Goal: Task Accomplishment & Management: Complete application form

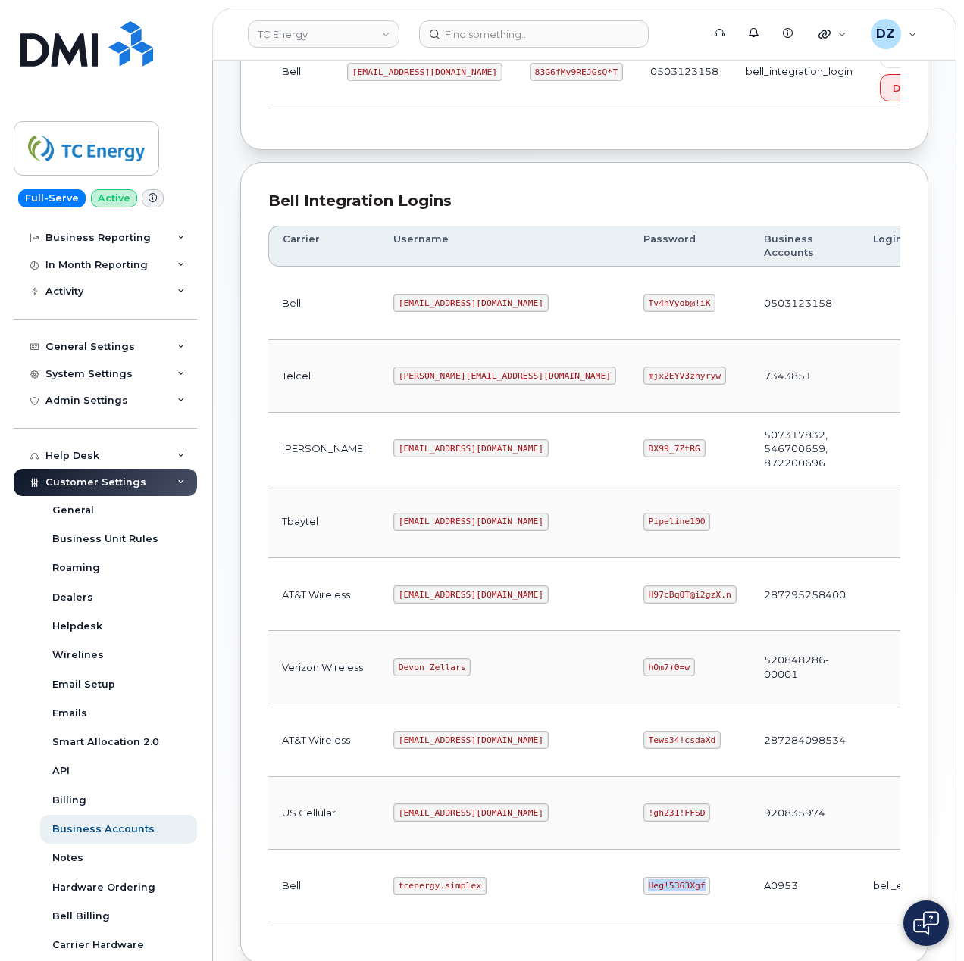
scroll to position [409, 0]
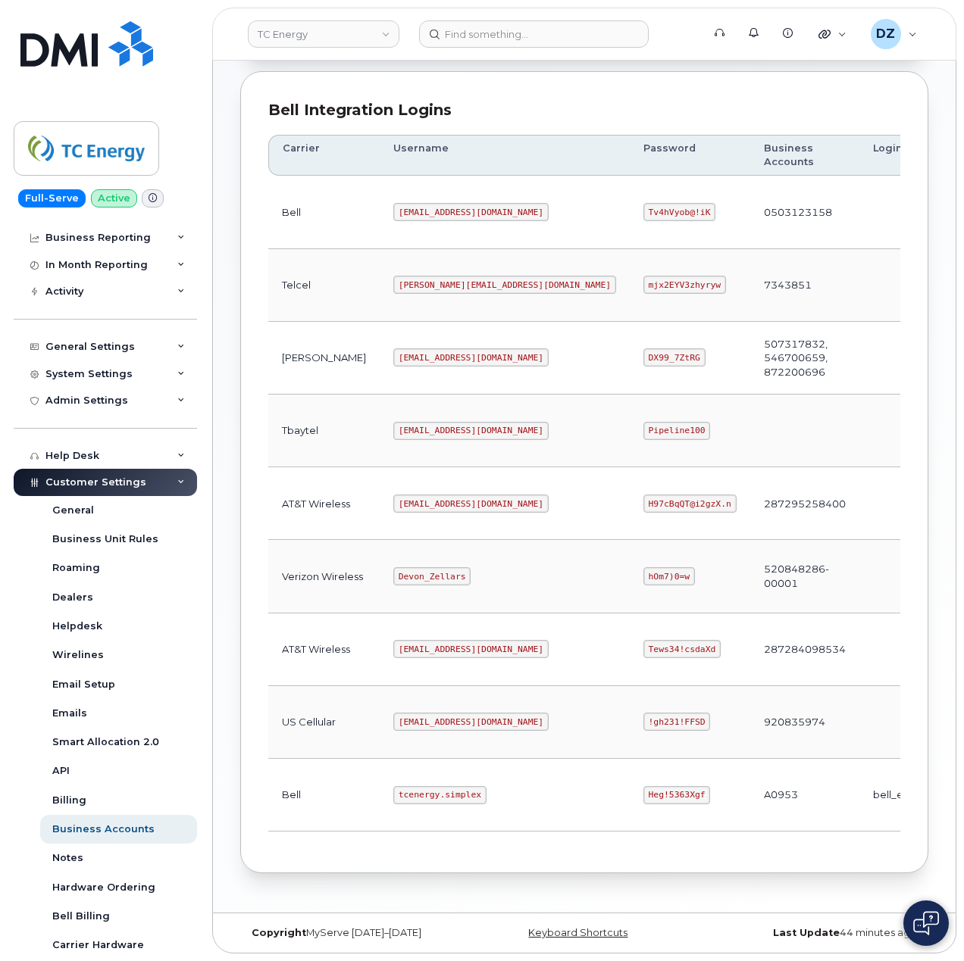
click at [393, 792] on code "tcenergy.simplex" at bounding box center [439, 795] width 93 height 18
click at [412, 789] on code "tcenergy.simplex" at bounding box center [439, 795] width 93 height 18
copy code "tcenergy.simplex"
click at [643, 789] on code "Heg!5363Xgf" at bounding box center [676, 795] width 67 height 18
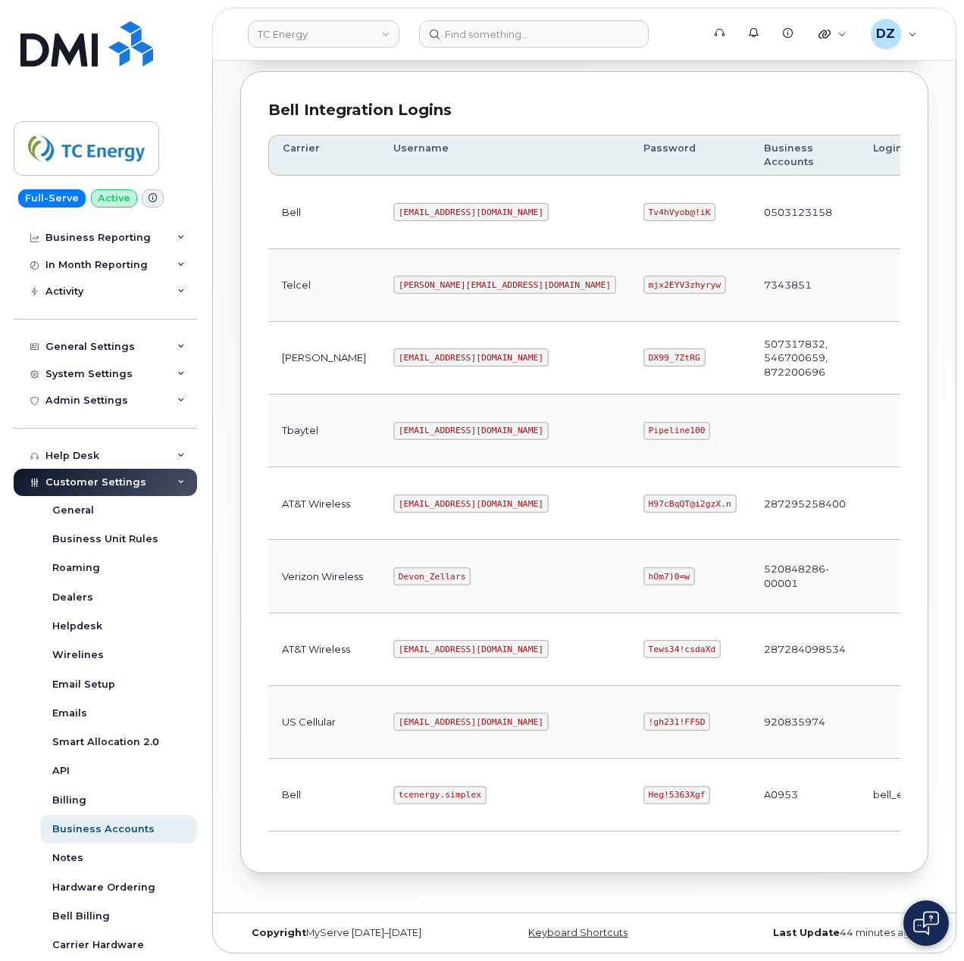
click at [643, 794] on code "Heg!5363Xgf" at bounding box center [676, 795] width 67 height 18
click at [643, 786] on code "Heg!5363Xgf" at bounding box center [676, 795] width 67 height 18
copy code "Heg!5363Xgf"
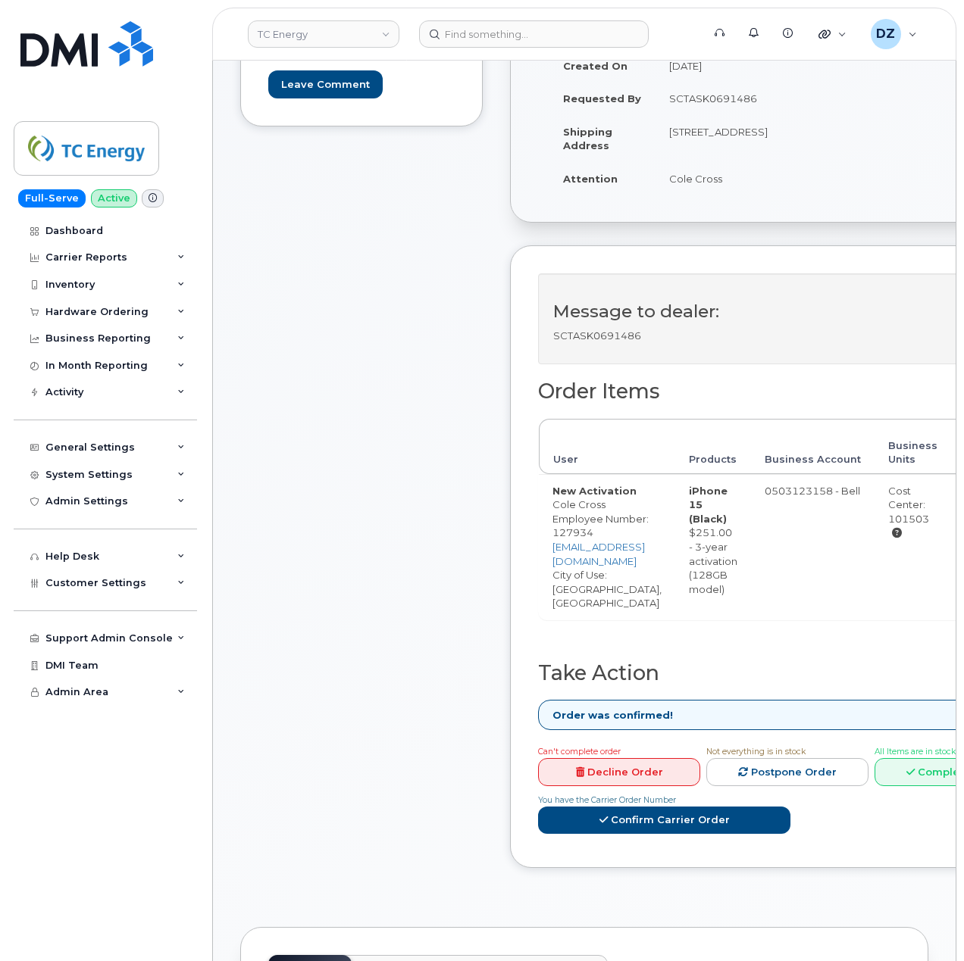
scroll to position [303, 0]
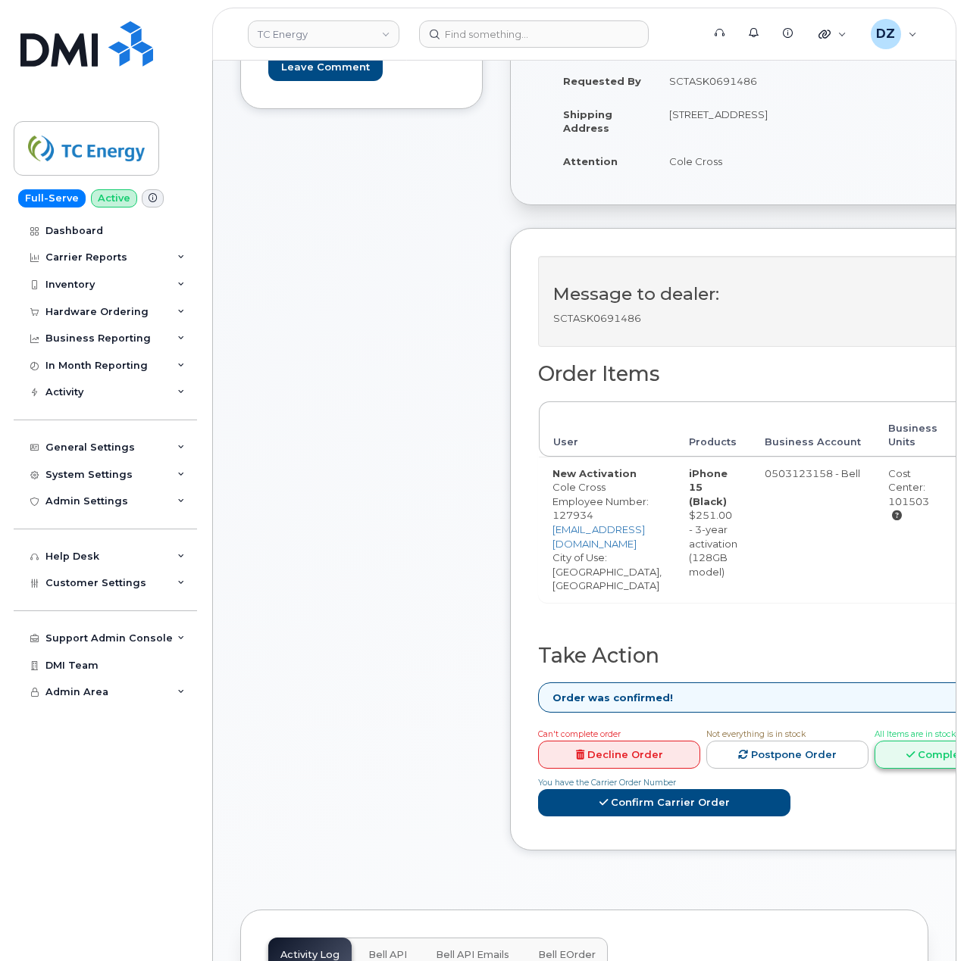
click at [925, 764] on link "Complete Order" at bounding box center [955, 755] width 162 height 28
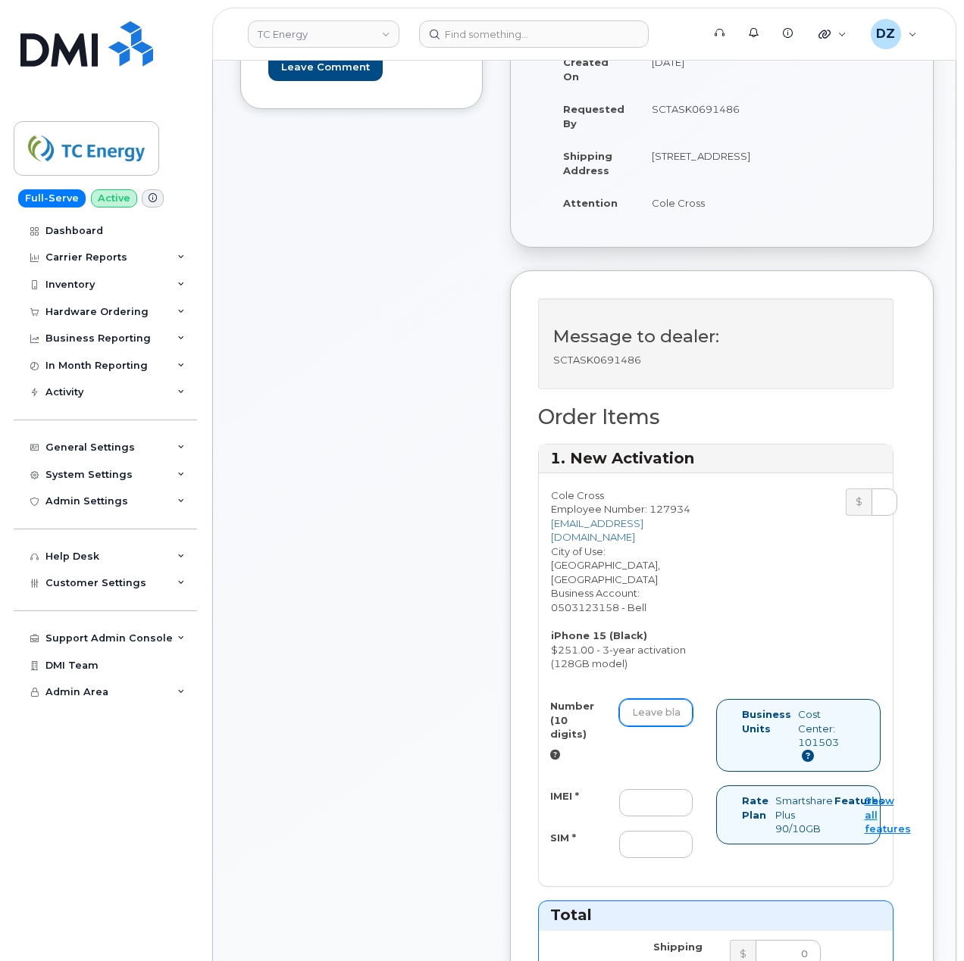
click at [674, 699] on input "Number (10 digits)" at bounding box center [655, 712] width 73 height 27
paste input "4034663826"
type input "4034663826"
click at [361, 759] on div "Comments Leave Comment" at bounding box center [361, 858] width 242 height 1861
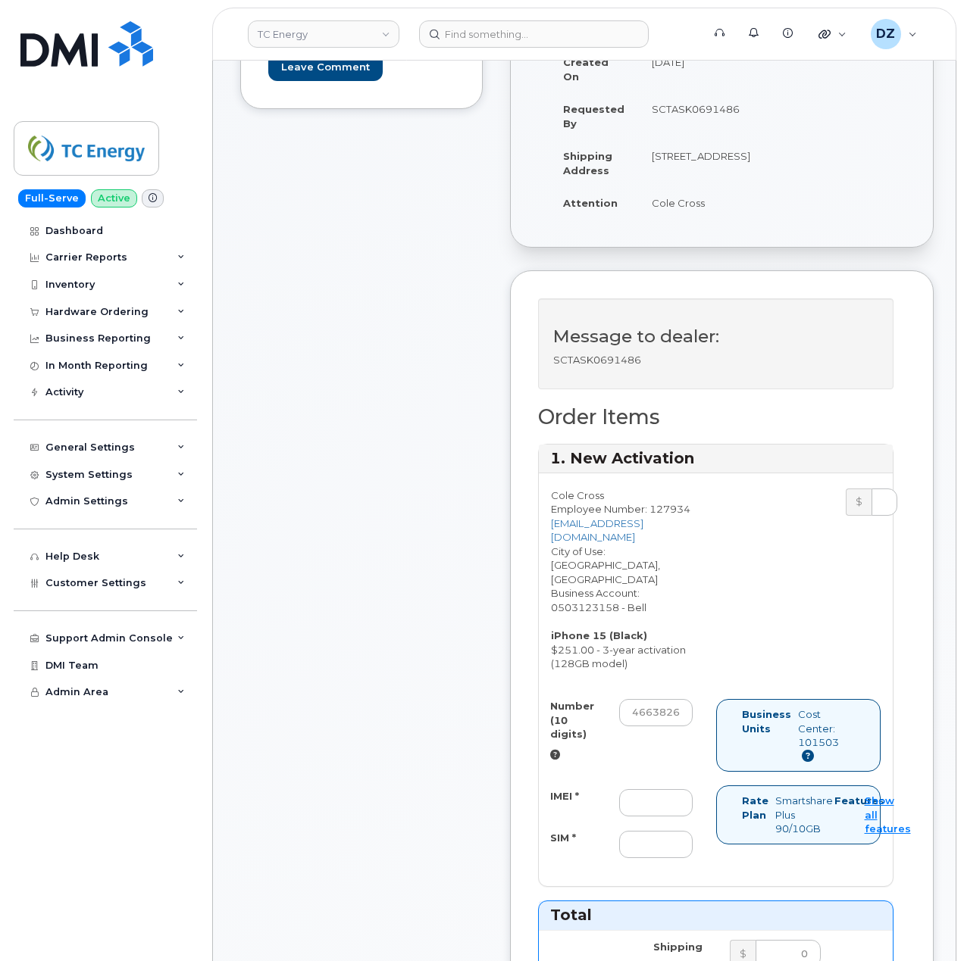
scroll to position [0, 0]
click at [655, 792] on input "IMEI *" at bounding box center [655, 802] width 73 height 27
paste input "355700859962009"
type input "355700859962009"
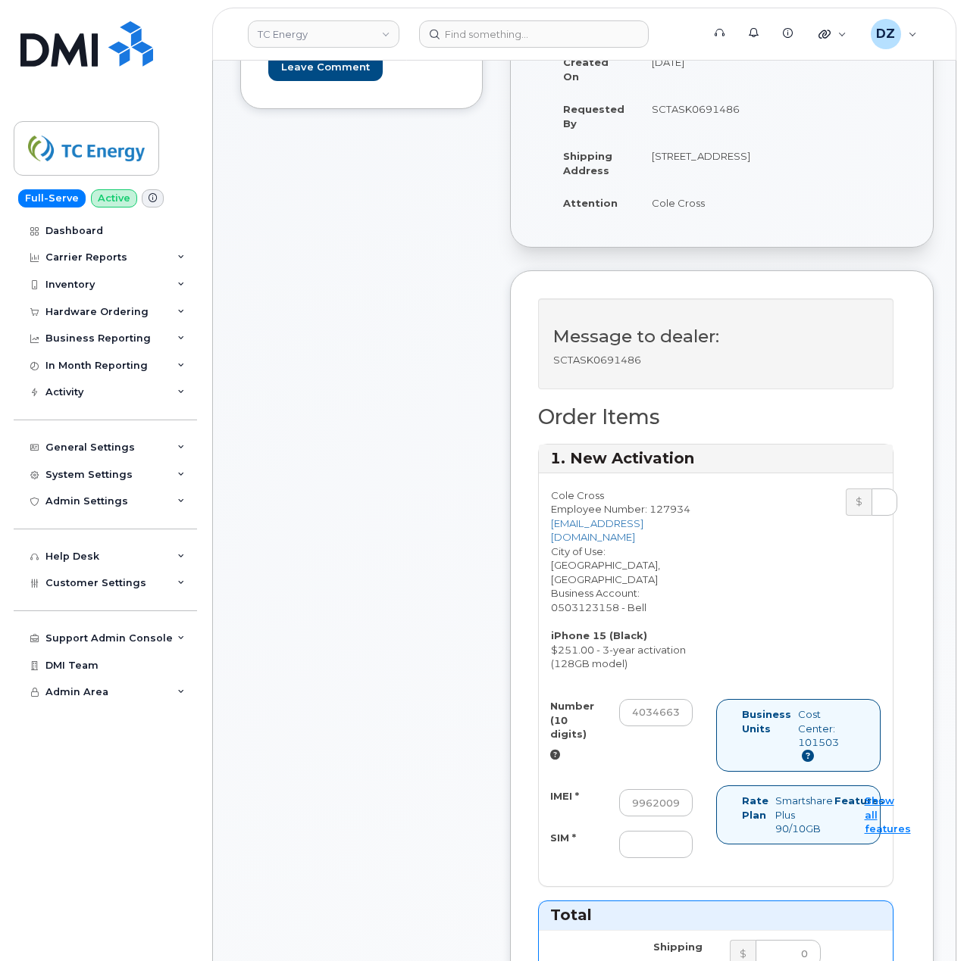
scroll to position [0, 0]
click at [627, 831] on input "SIM *" at bounding box center [655, 844] width 73 height 27
paste input "89302610207734404228"
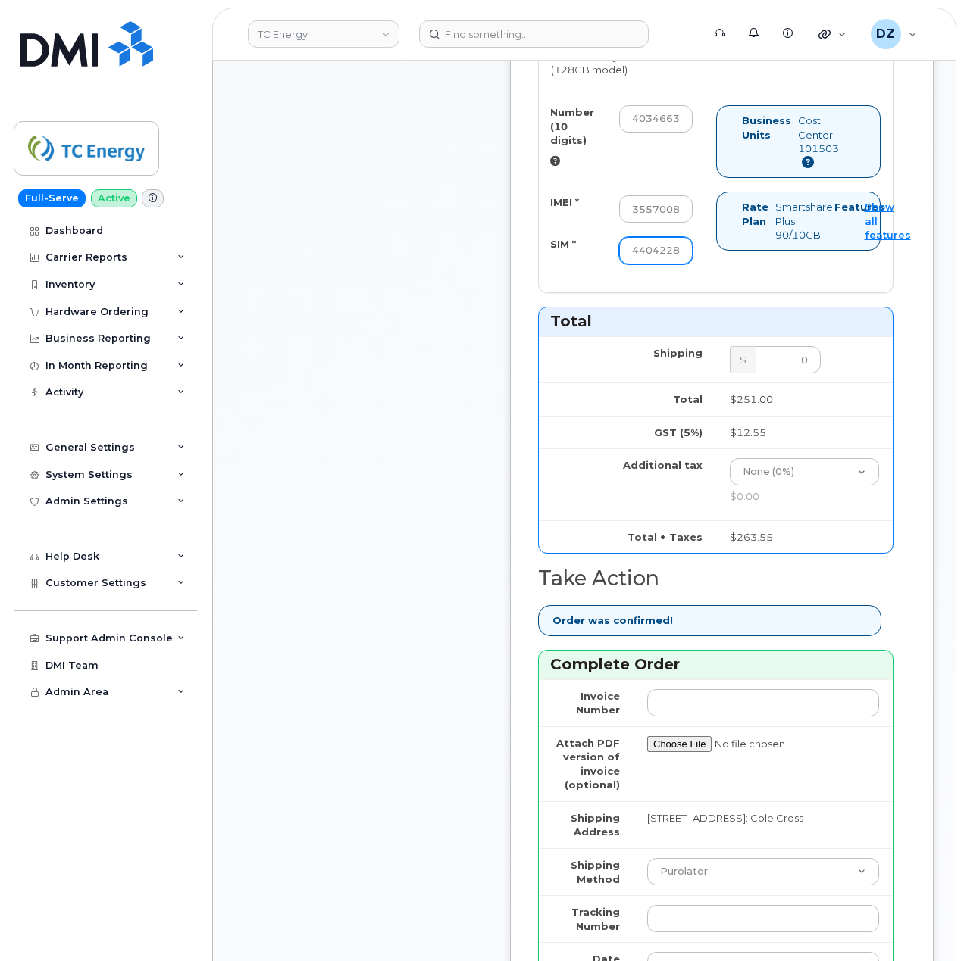
scroll to position [1010, 0]
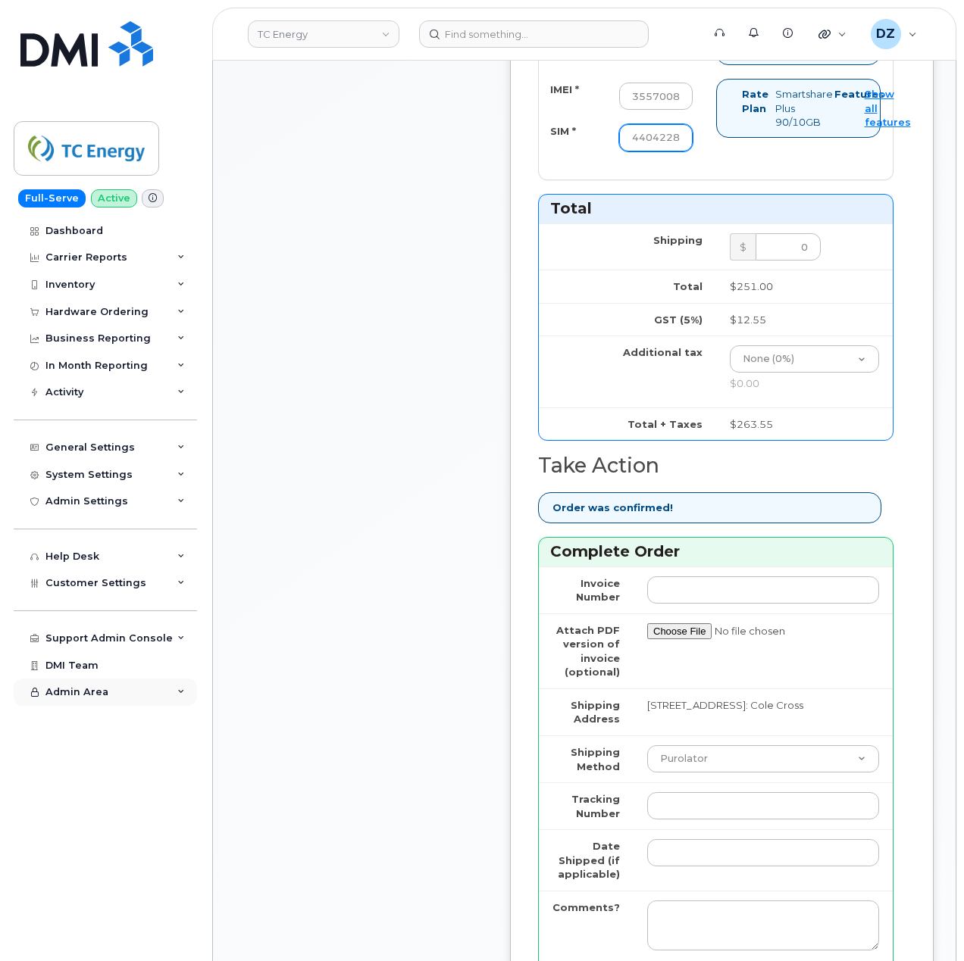
type input "89302610207734404228"
click at [736, 746] on select "Purolator UPS FedEx Canada Post Courier Other Drop Off Pick Up" at bounding box center [763, 759] width 232 height 27
select select "FedEx"
click at [647, 746] on select "Purolator UPS FedEx Canada Post Courier Other Drop Off Pick Up" at bounding box center [763, 759] width 232 height 27
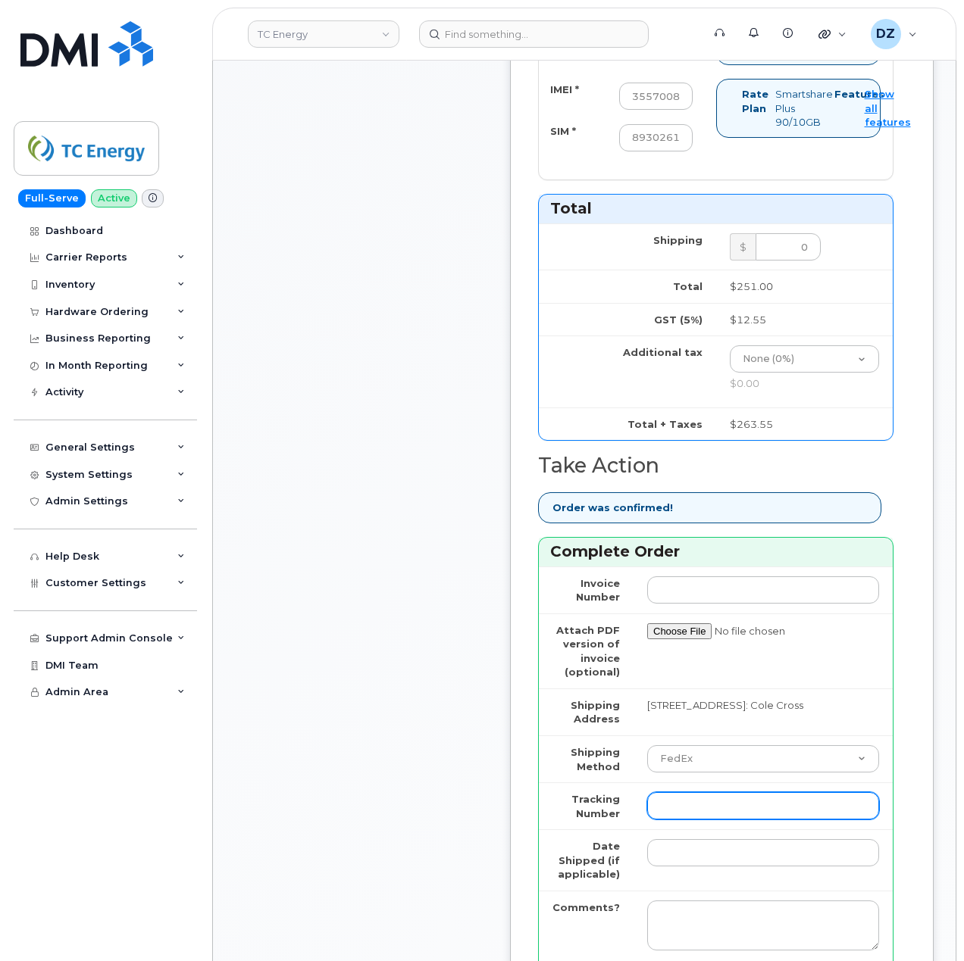
click at [695, 792] on input "Tracking Number" at bounding box center [763, 805] width 232 height 27
paste input "475744933596"
type input "475744933596"
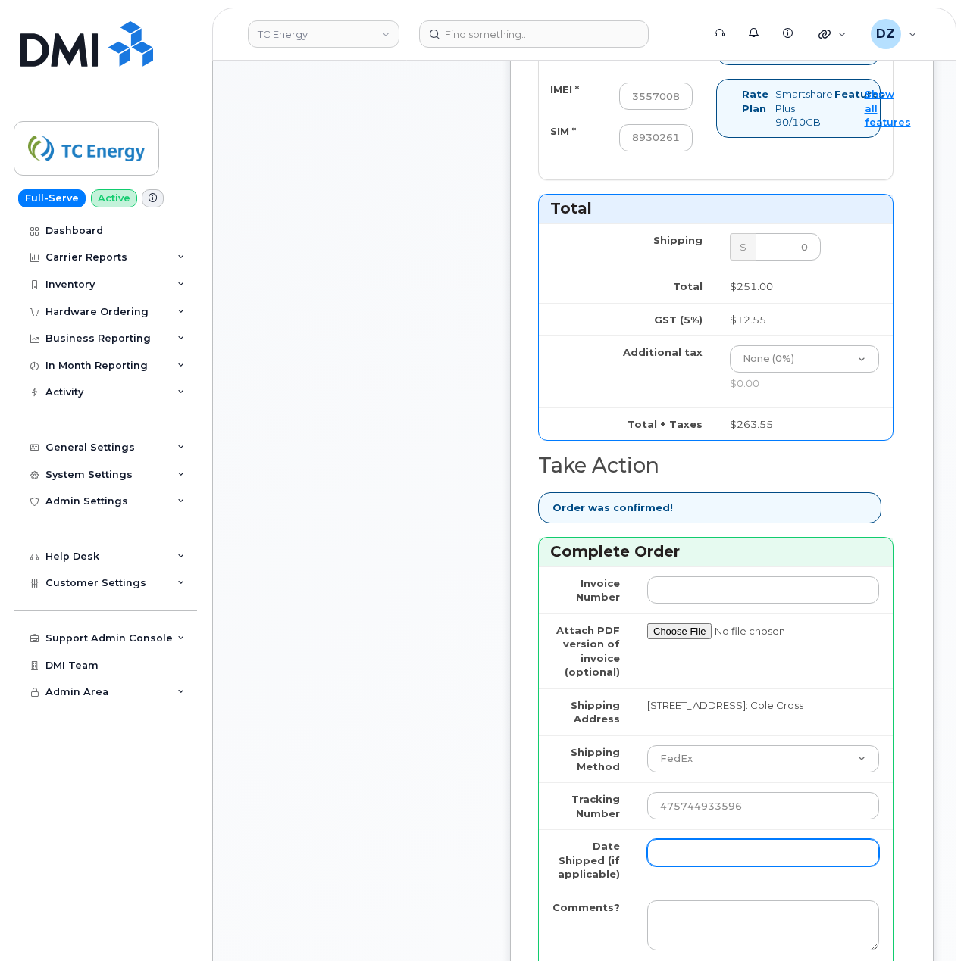
click at [674, 839] on input "Date Shipped (if applicable)" at bounding box center [763, 852] width 232 height 27
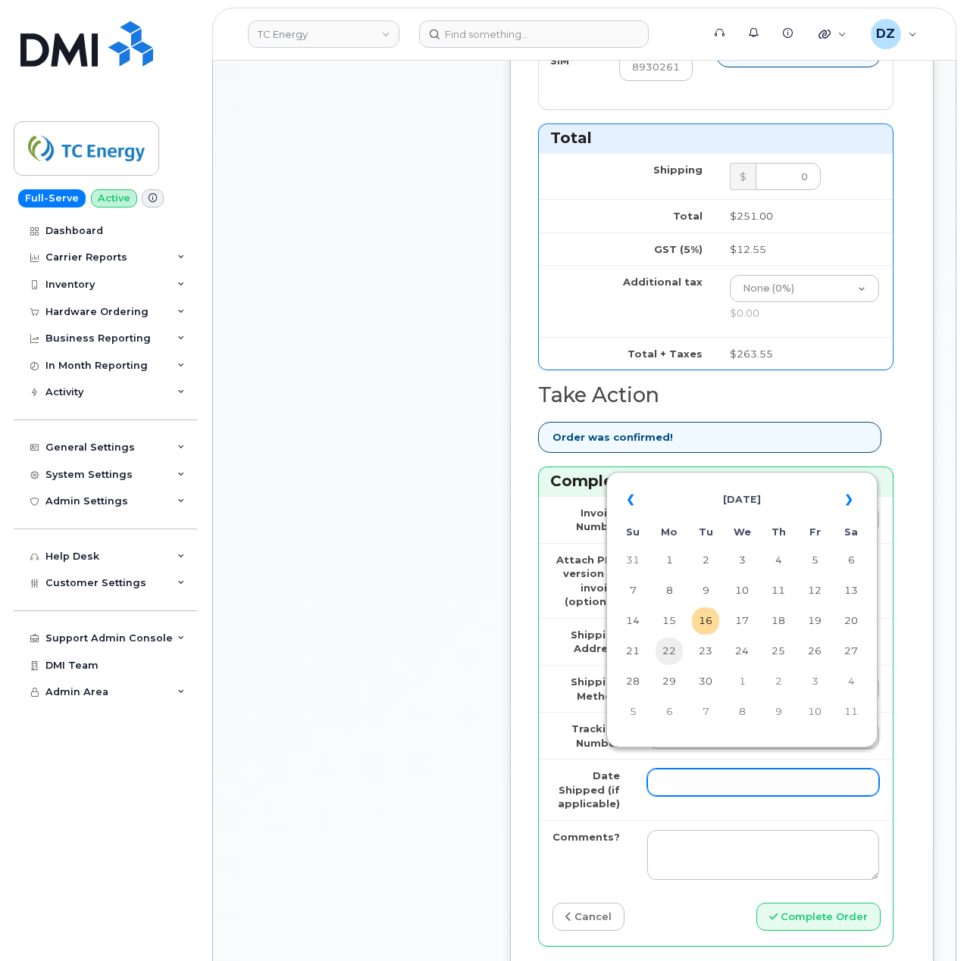
scroll to position [1111, 0]
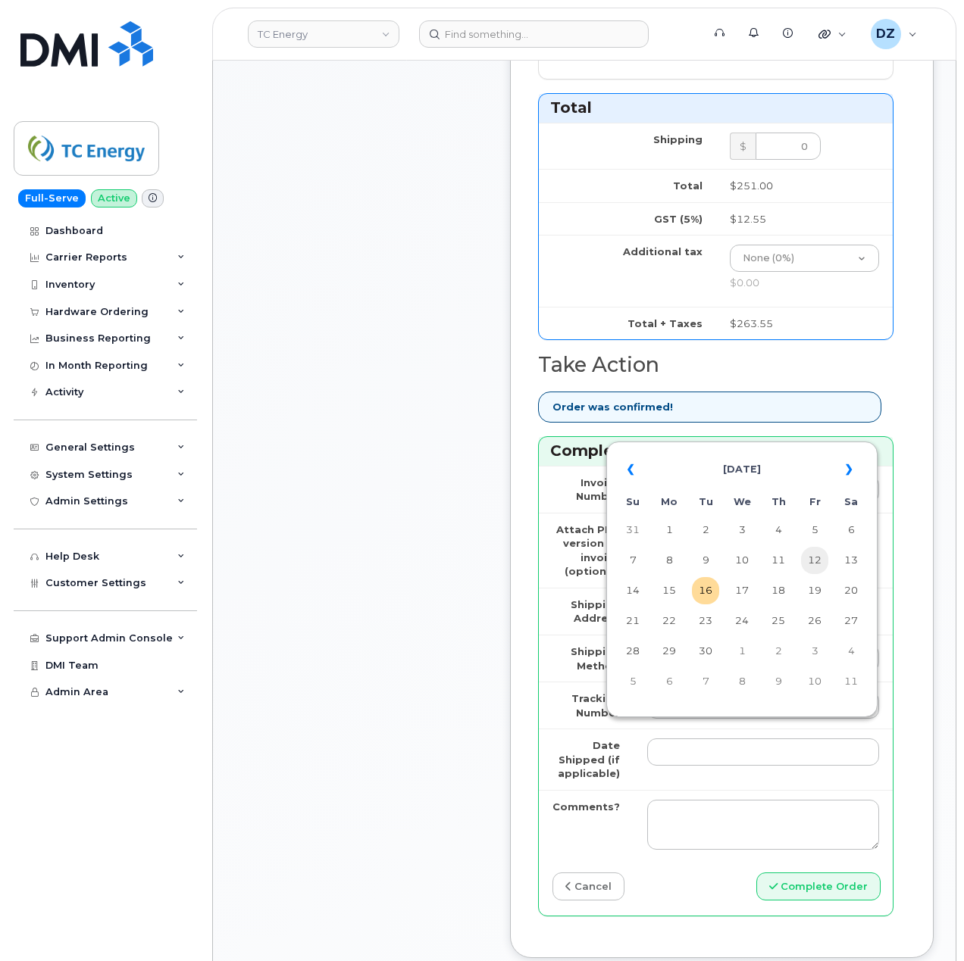
click at [807, 567] on td "12" at bounding box center [814, 560] width 27 height 27
type input "2025-09-12"
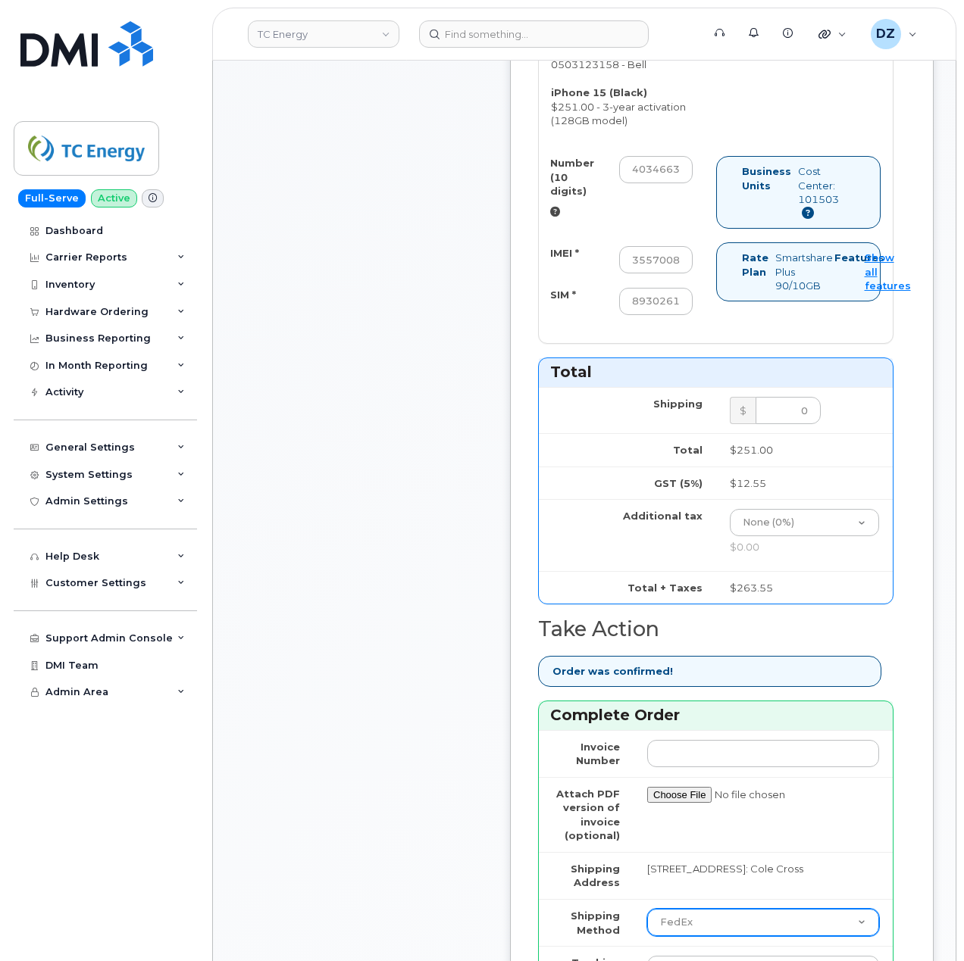
scroll to position [1212, 0]
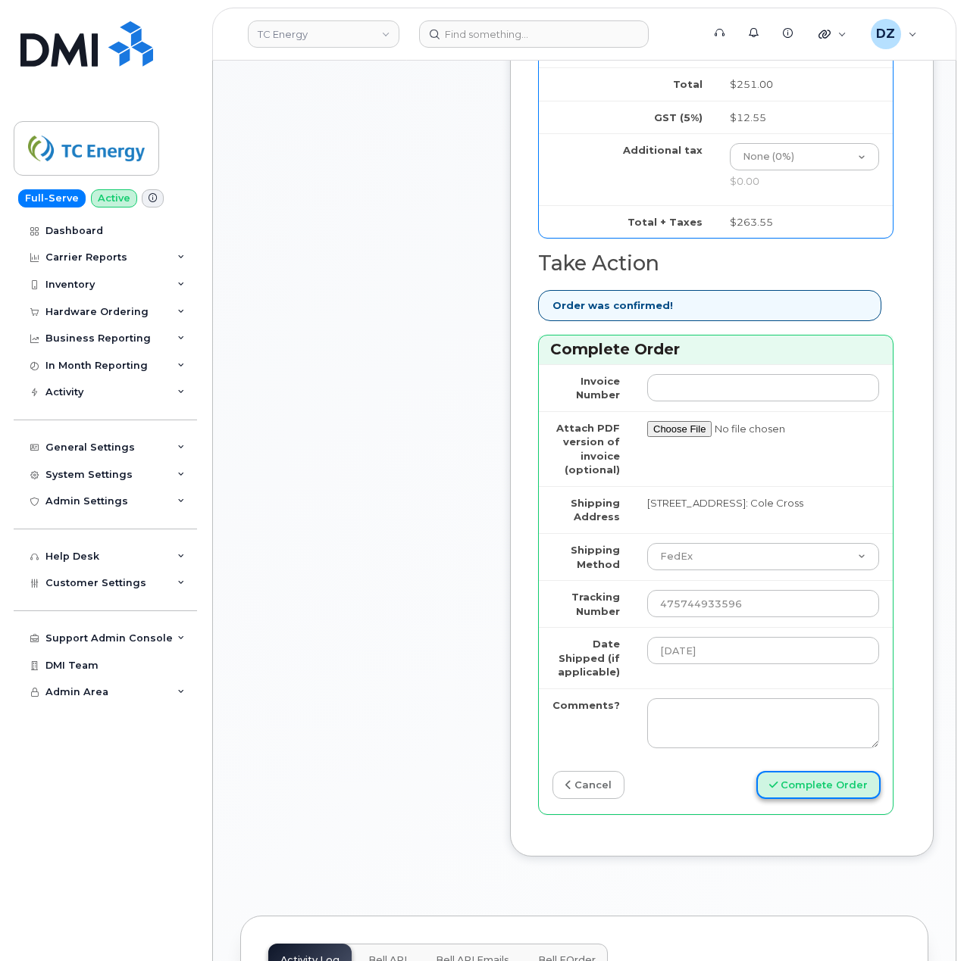
click at [822, 771] on button "Complete Order" at bounding box center [818, 785] width 124 height 28
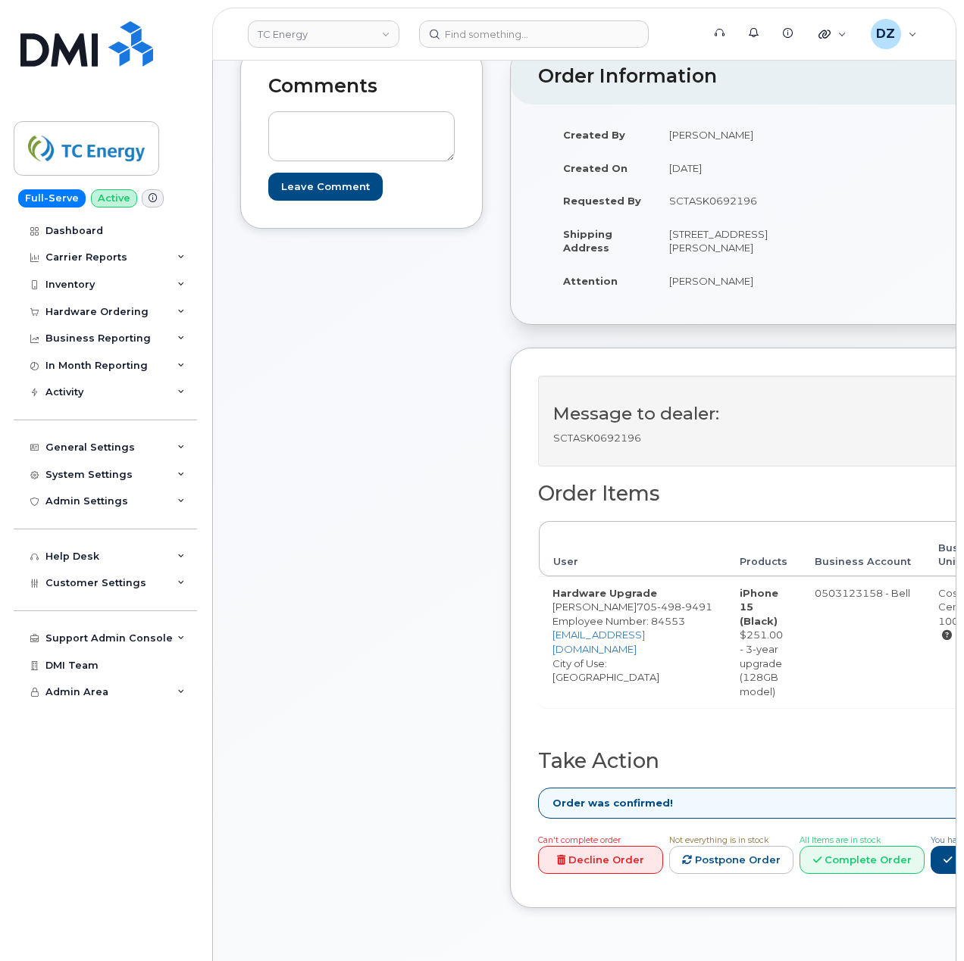
scroll to position [404, 0]
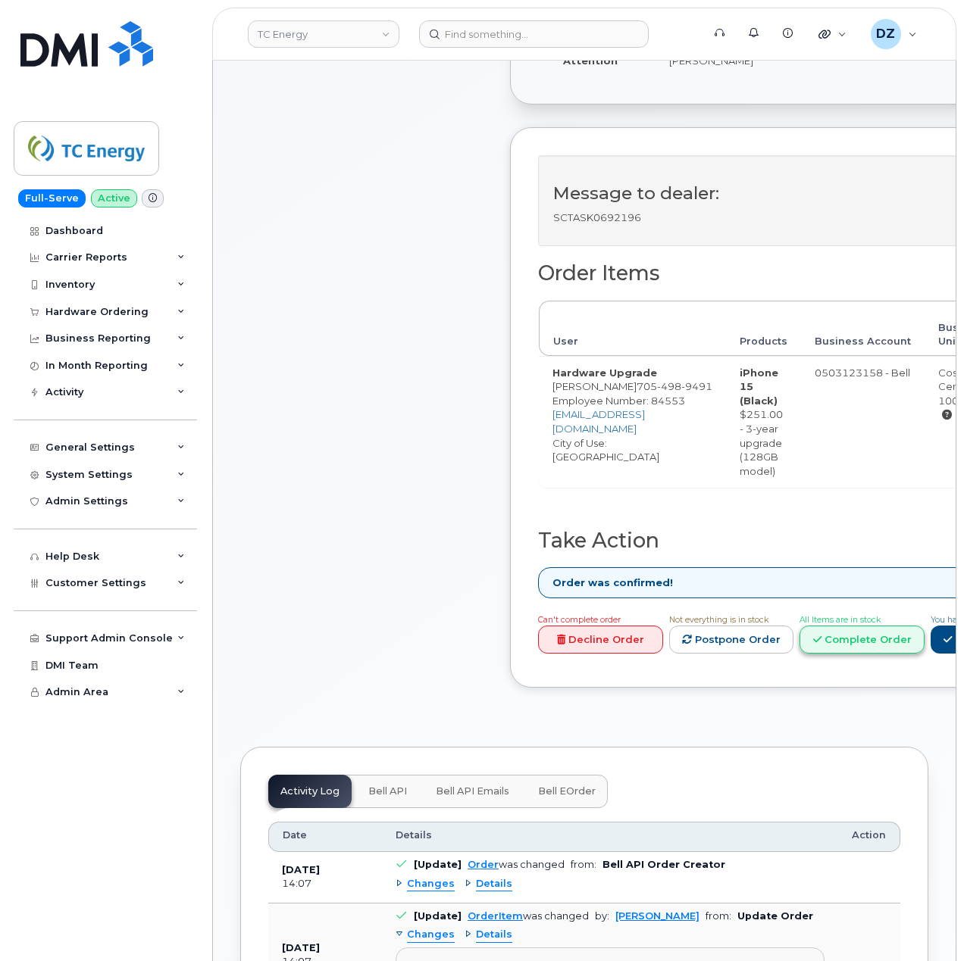
click at [924, 654] on link "Complete Order" at bounding box center [861, 640] width 125 height 28
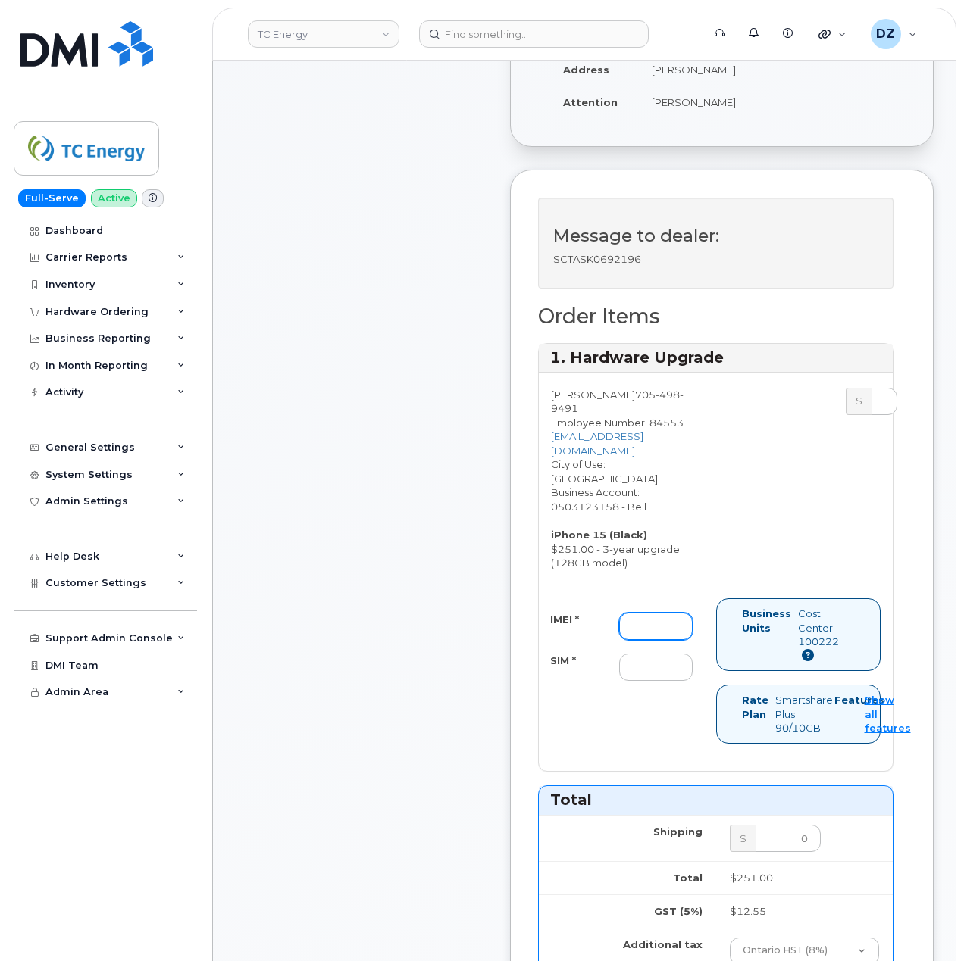
drag, startPoint x: 671, startPoint y: 592, endPoint x: 661, endPoint y: 592, distance: 9.8
click at [671, 613] on input "IMEI *" at bounding box center [655, 626] width 73 height 27
paste input "351129878693490"
type input "351129878693490"
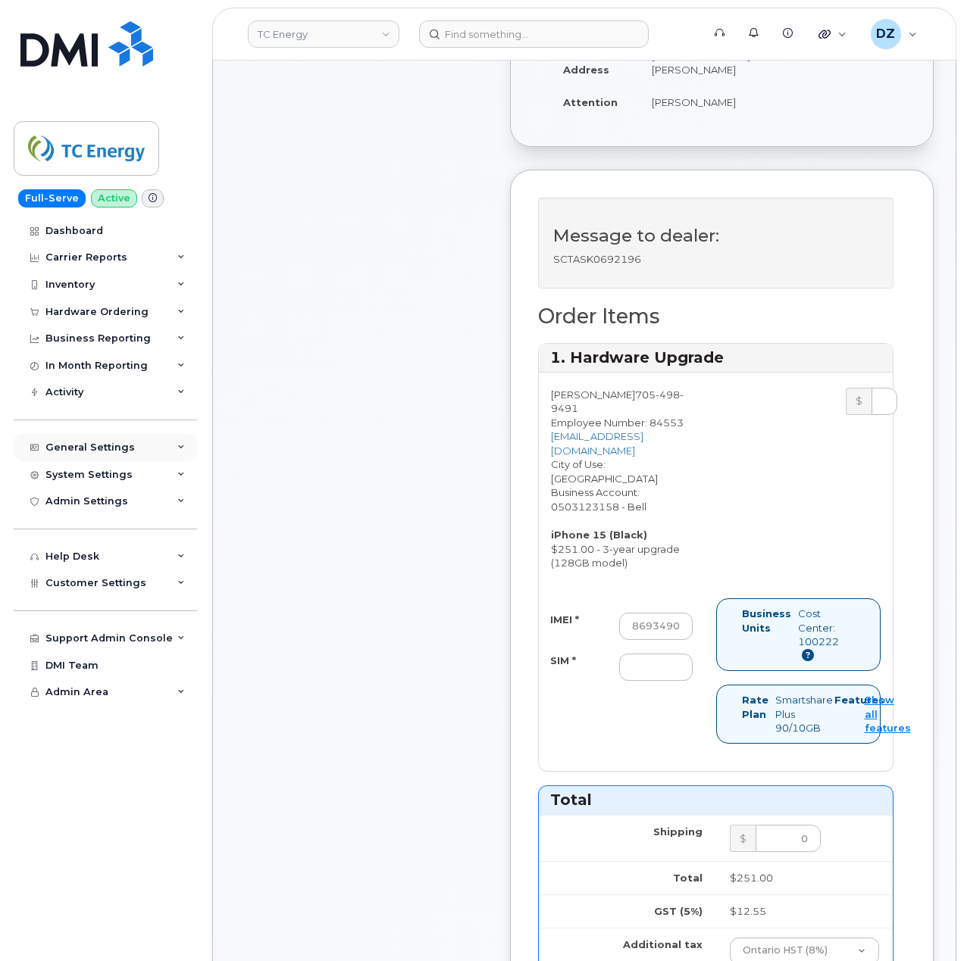
scroll to position [0, 0]
drag, startPoint x: 653, startPoint y: 639, endPoint x: 640, endPoint y: 642, distance: 13.2
click at [653, 654] on input "SIM *" at bounding box center [655, 667] width 73 height 27
paste input "89302610207733211871"
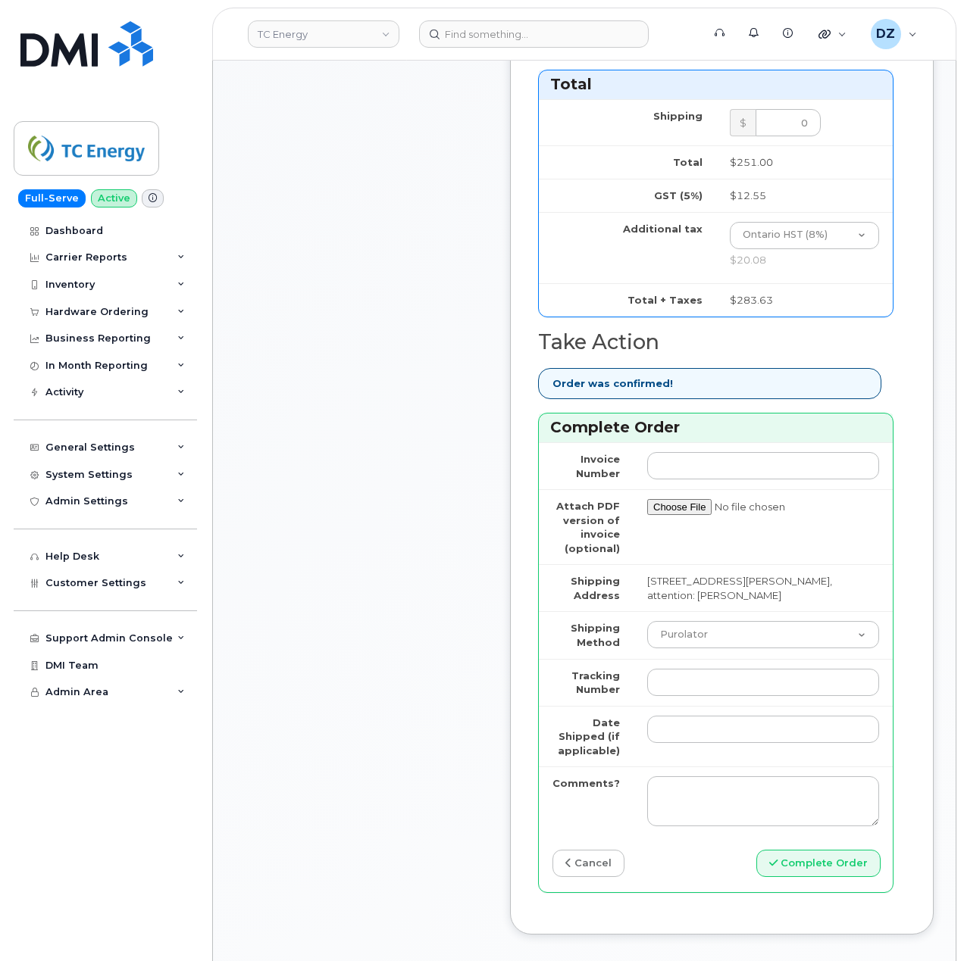
scroll to position [1212, 0]
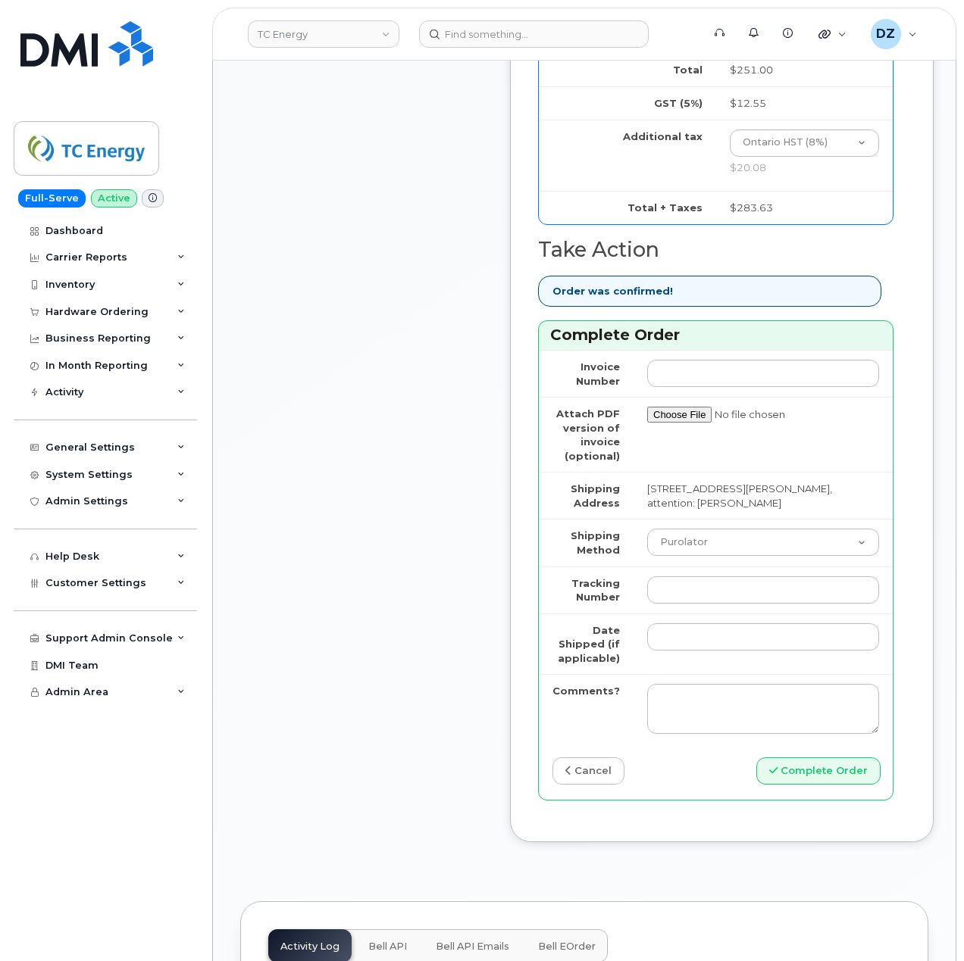
type input "89302610207733211871"
drag, startPoint x: 744, startPoint y: 524, endPoint x: 743, endPoint y: 532, distance: 7.6
click at [744, 529] on select "Purolator UPS FedEx Canada Post Courier Other Drop Off Pick Up" at bounding box center [763, 542] width 232 height 27
select select "UPS"
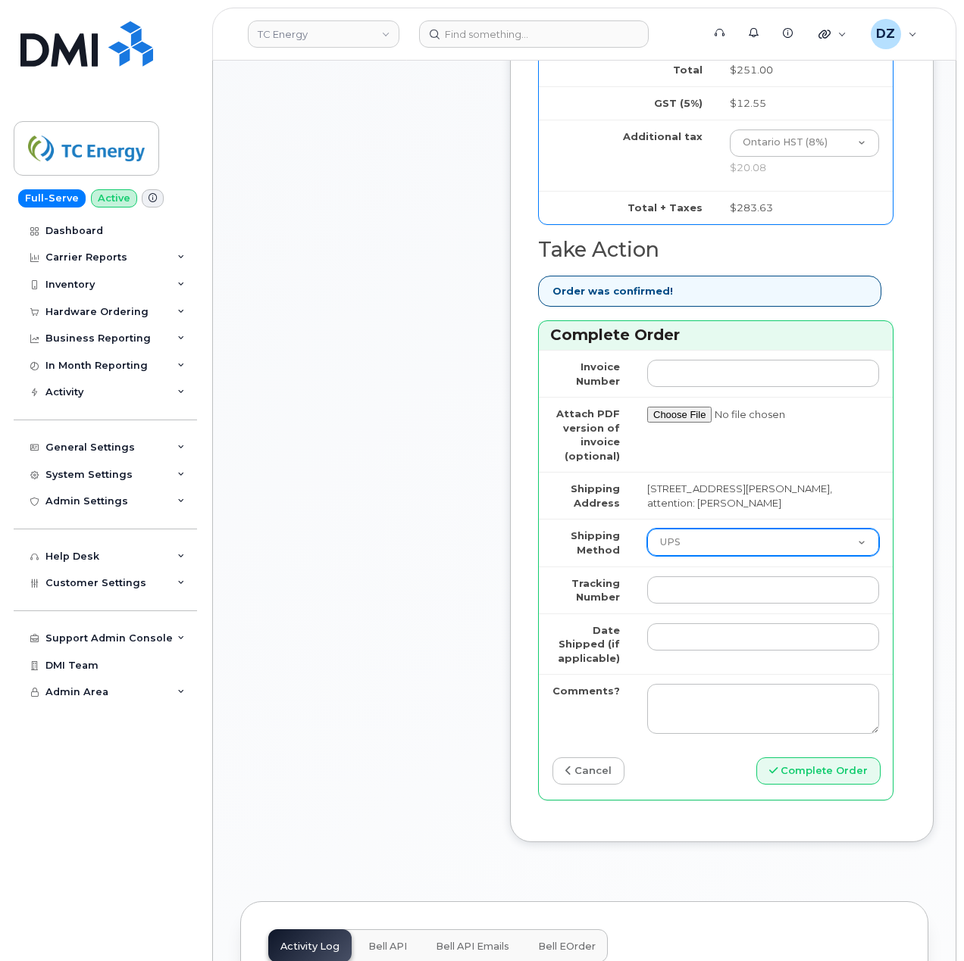
click at [647, 529] on select "Purolator UPS FedEx Canada Post Courier Other Drop Off Pick Up" at bounding box center [763, 542] width 232 height 27
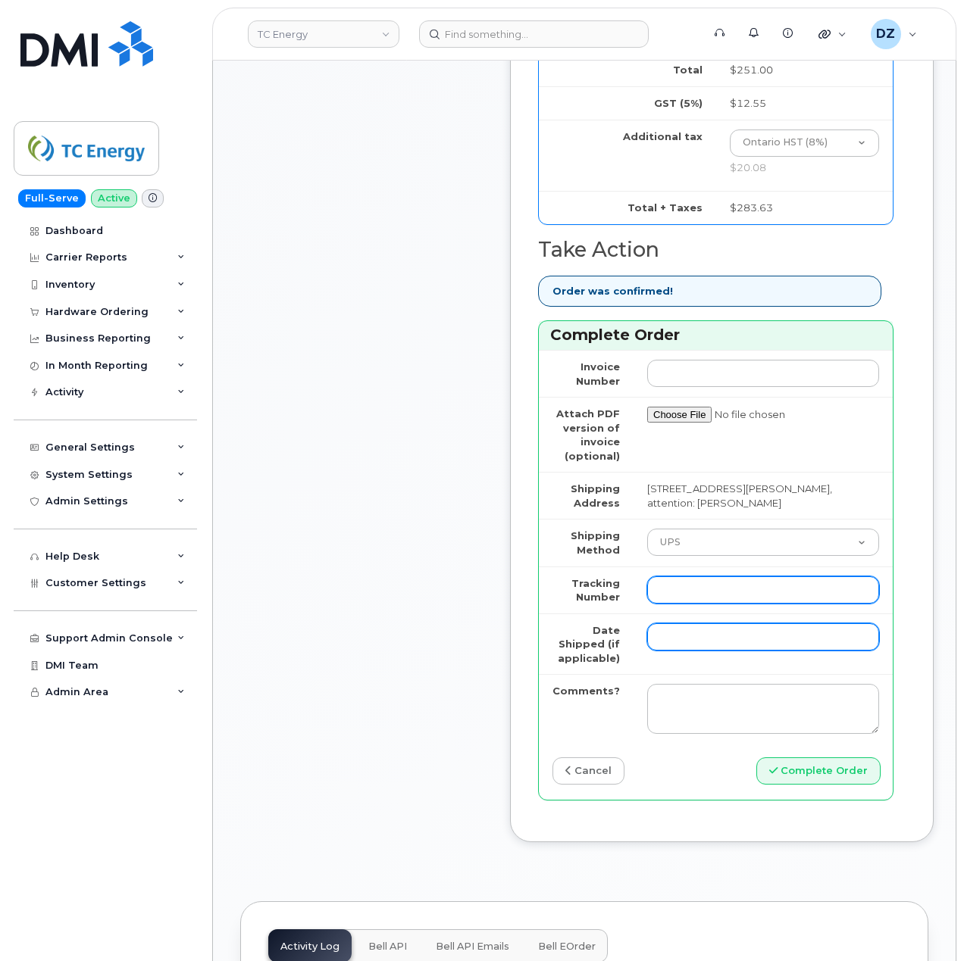
drag, startPoint x: 692, startPoint y: 574, endPoint x: 706, endPoint y: 611, distance: 38.8
click at [692, 577] on input "Tracking Number" at bounding box center [763, 590] width 232 height 27
paste input "1Z30E19EDK00206065"
type input "1Z30E19EDK00206065"
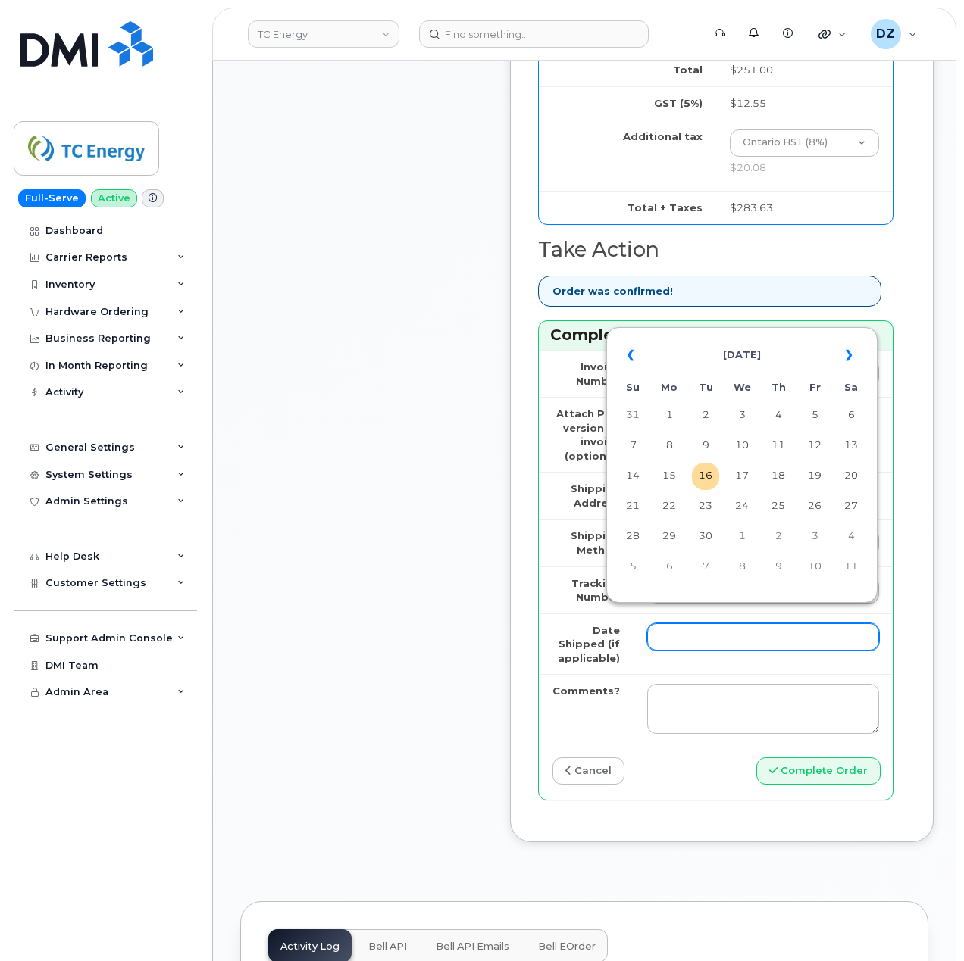
drag, startPoint x: 686, startPoint y: 618, endPoint x: 685, endPoint y: 630, distance: 12.2
click at [686, 624] on input "Date Shipped (if applicable)" at bounding box center [763, 637] width 232 height 27
click at [671, 480] on td "15" at bounding box center [668, 476] width 27 height 27
type input "2025-09-15"
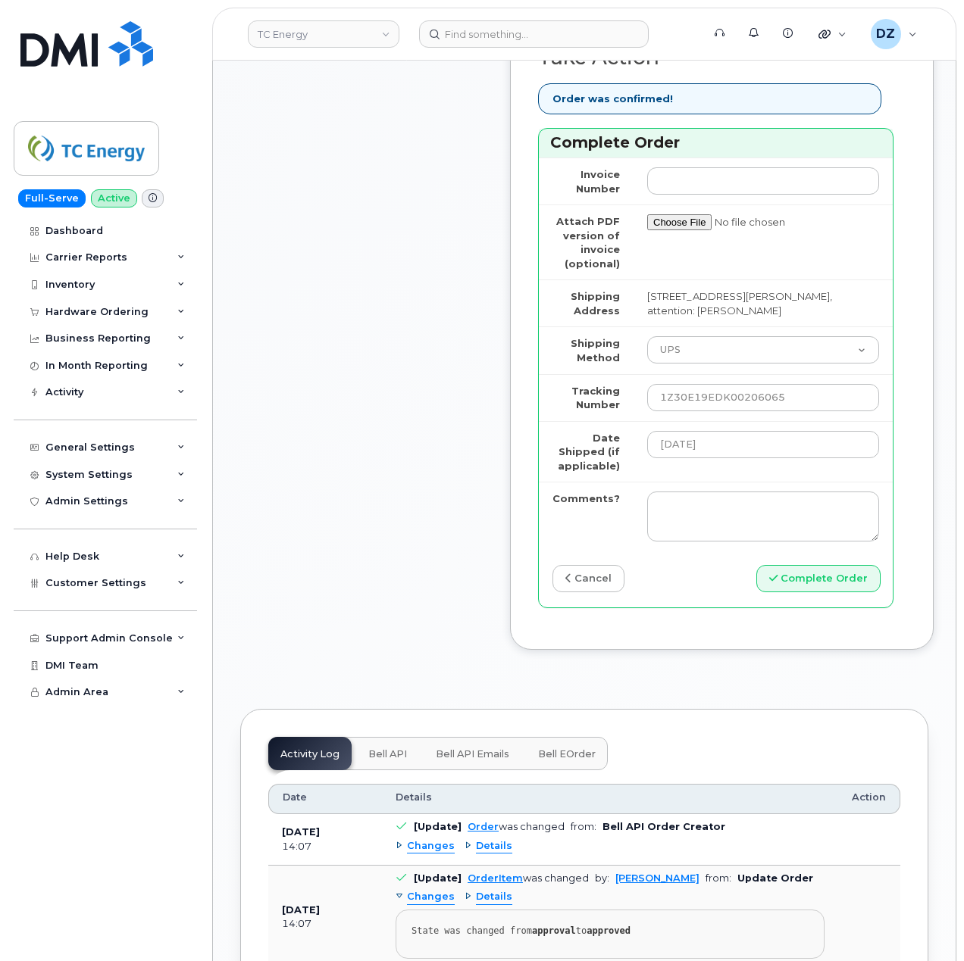
scroll to position [1616, 0]
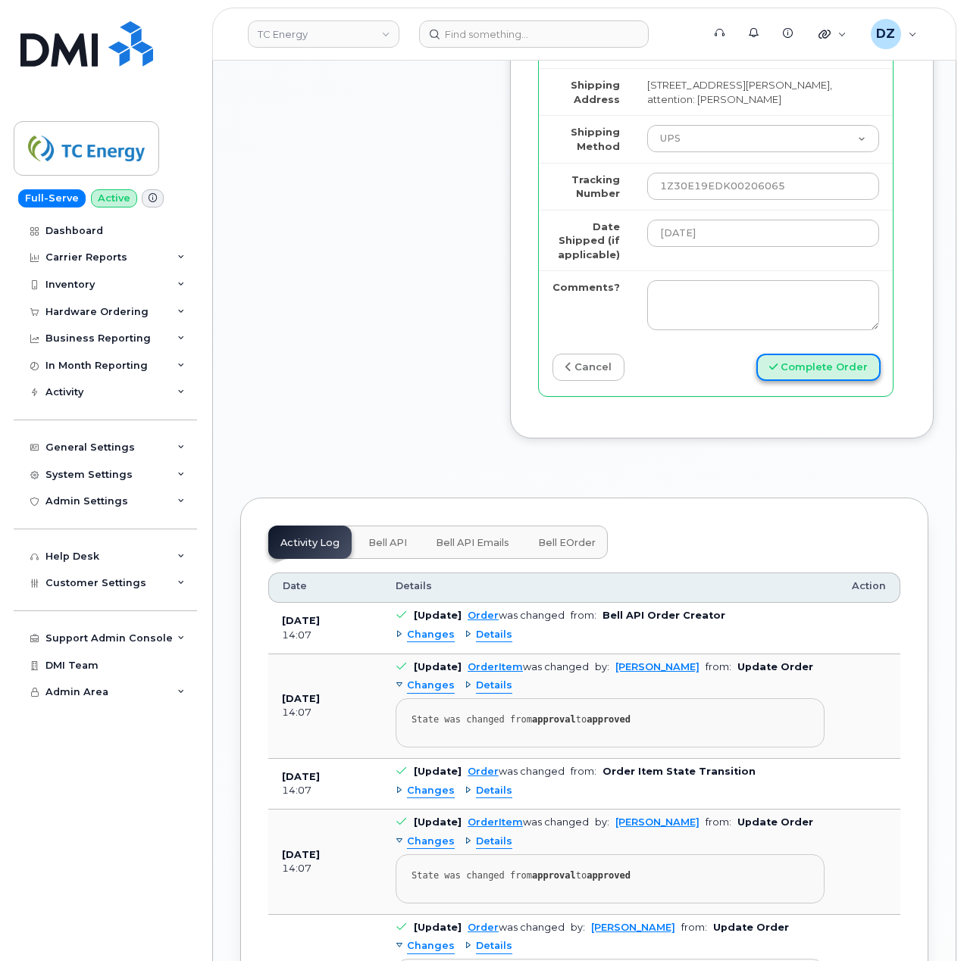
click at [804, 354] on button "Complete Order" at bounding box center [818, 368] width 124 height 28
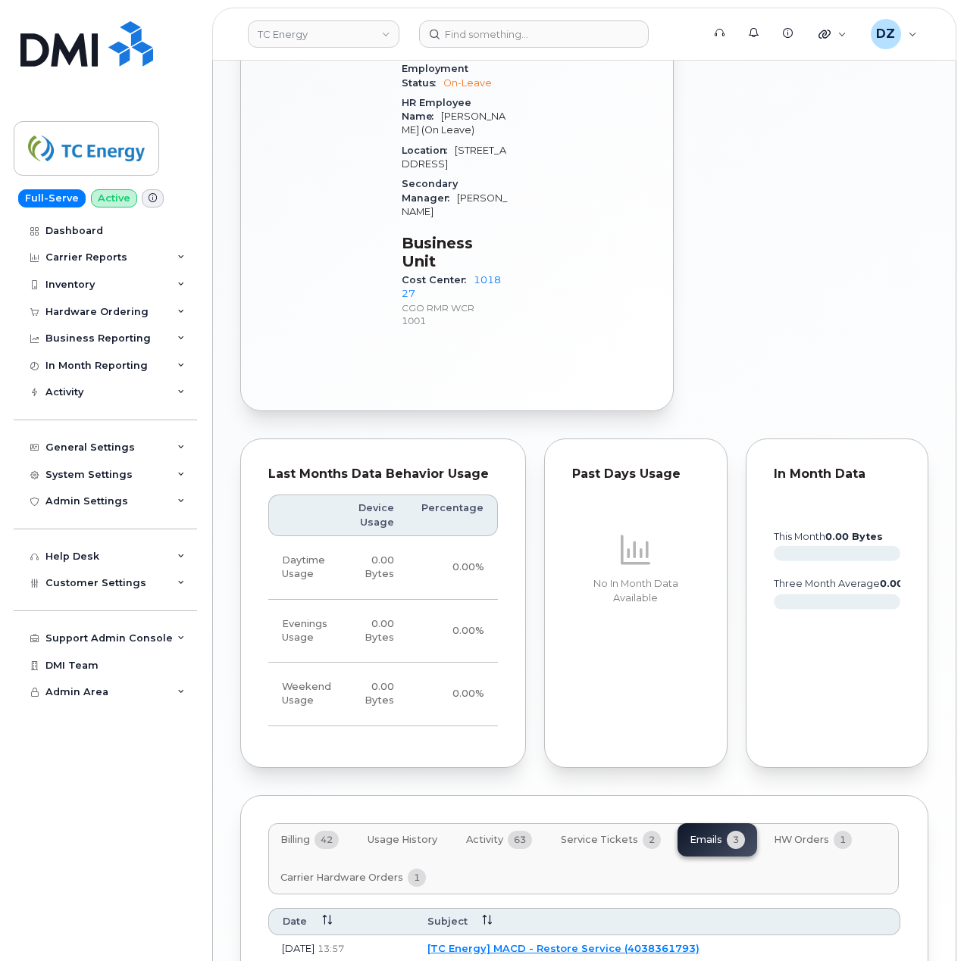
scroll to position [949, 0]
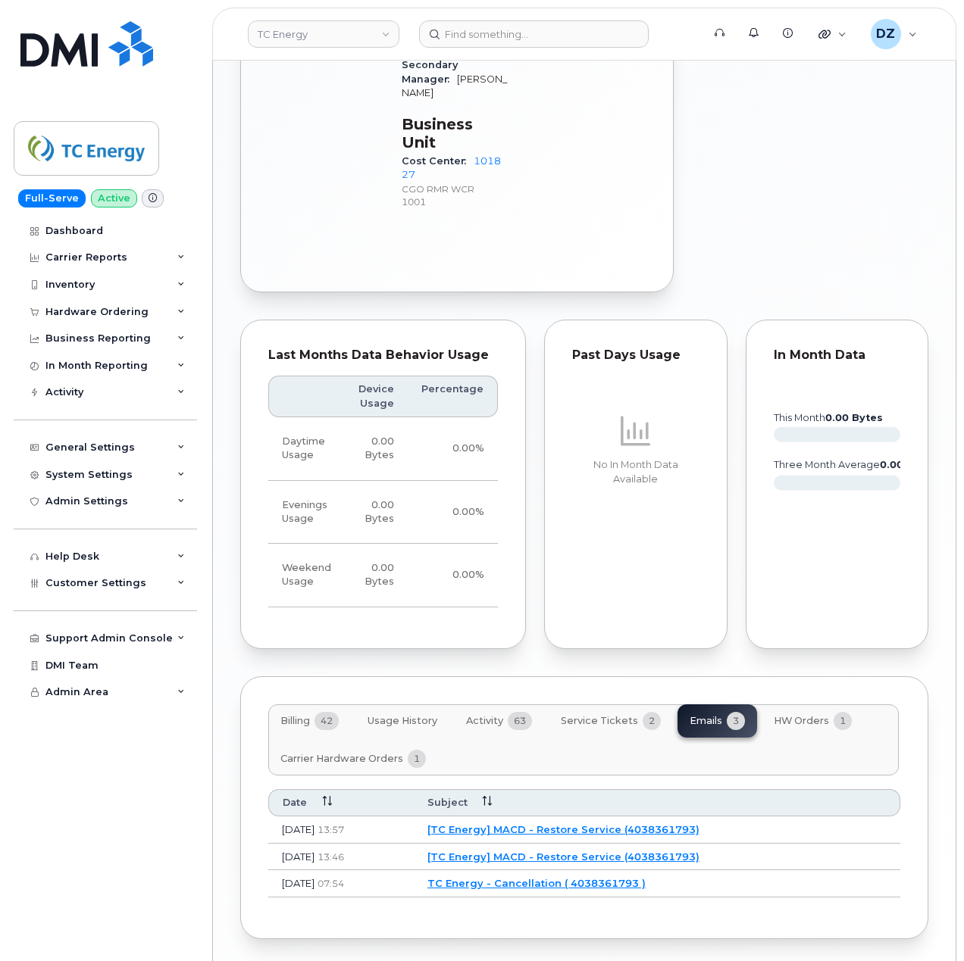
click at [683, 817] on td "[TC Energy] MACD - Restore Service (4038361793)" at bounding box center [657, 830] width 486 height 27
click at [682, 824] on link "[TC Energy] MACD - Restore Service (4038361793)" at bounding box center [563, 830] width 272 height 12
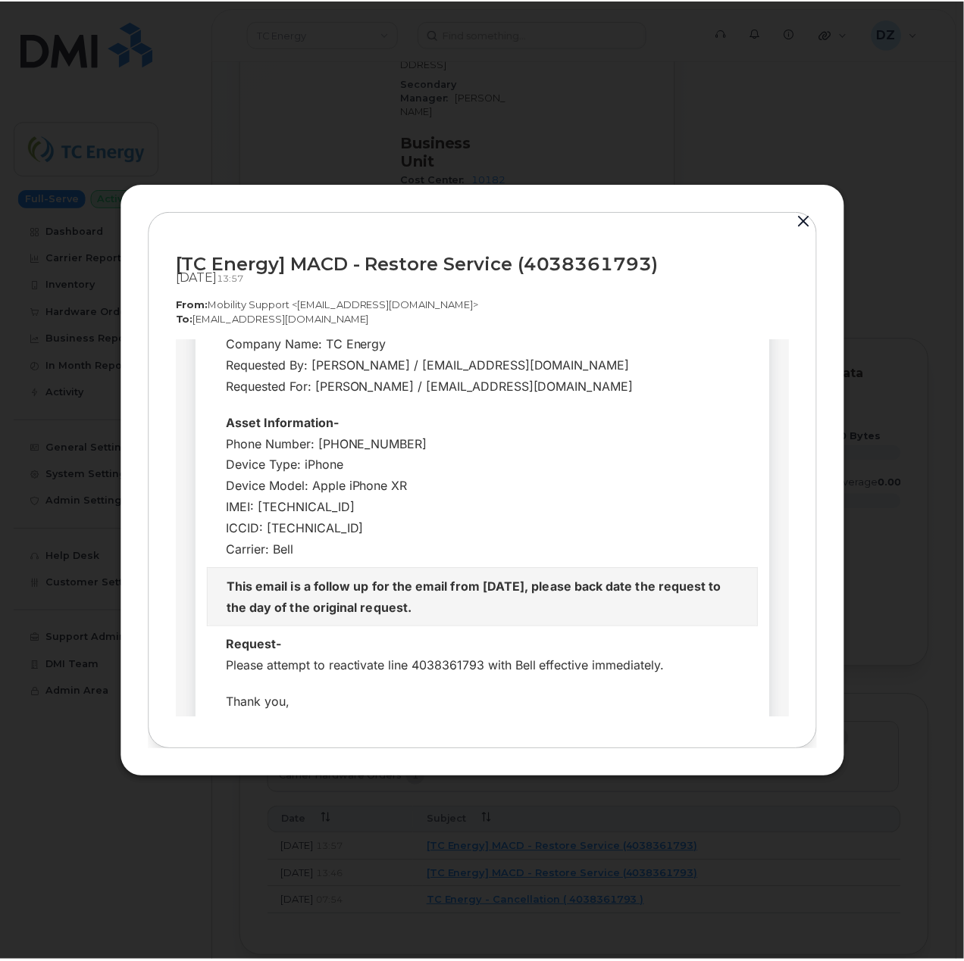
scroll to position [362, 0]
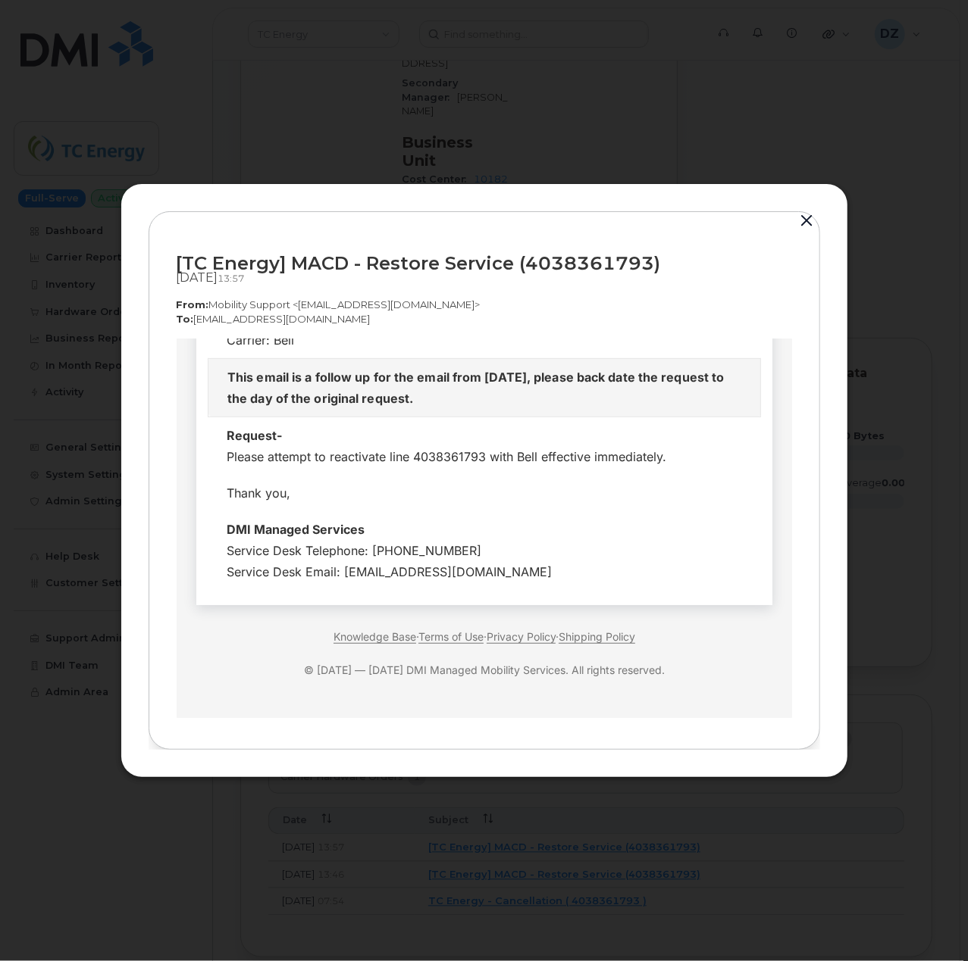
click at [803, 216] on button "button" at bounding box center [807, 221] width 23 height 21
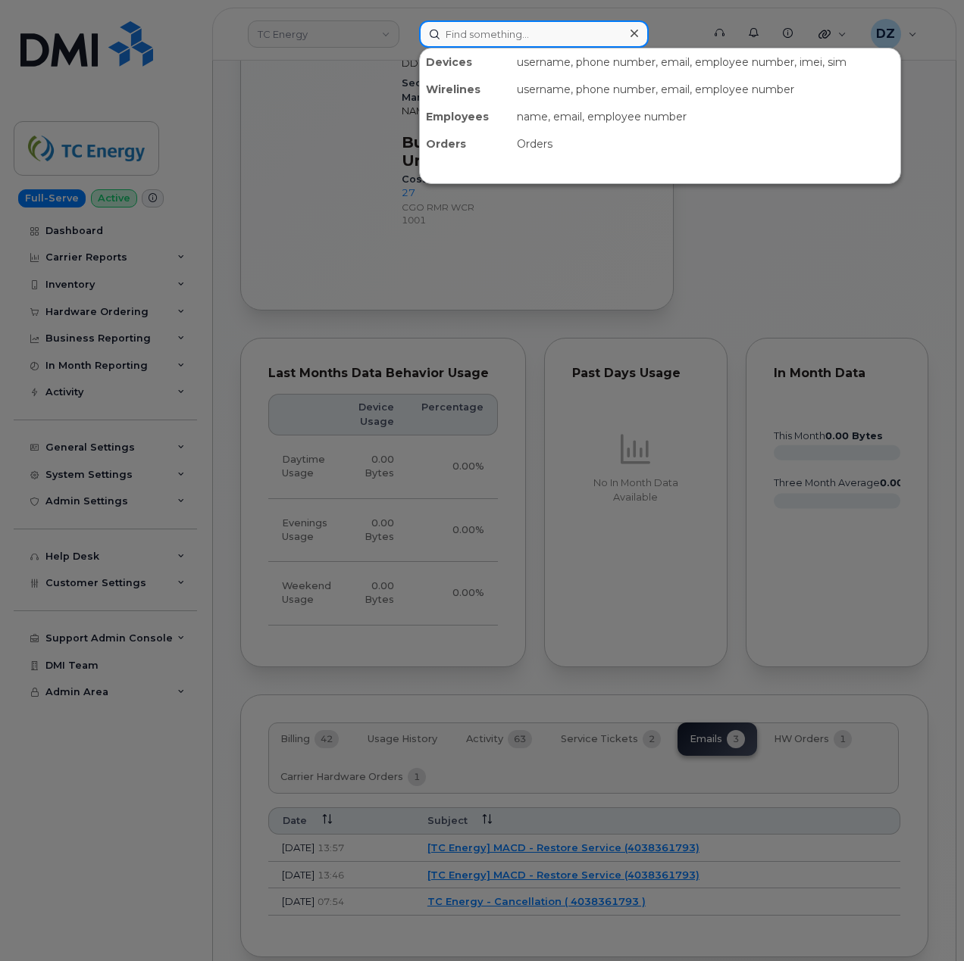
click at [483, 29] on input at bounding box center [534, 33] width 230 height 27
paste input "4035426428"
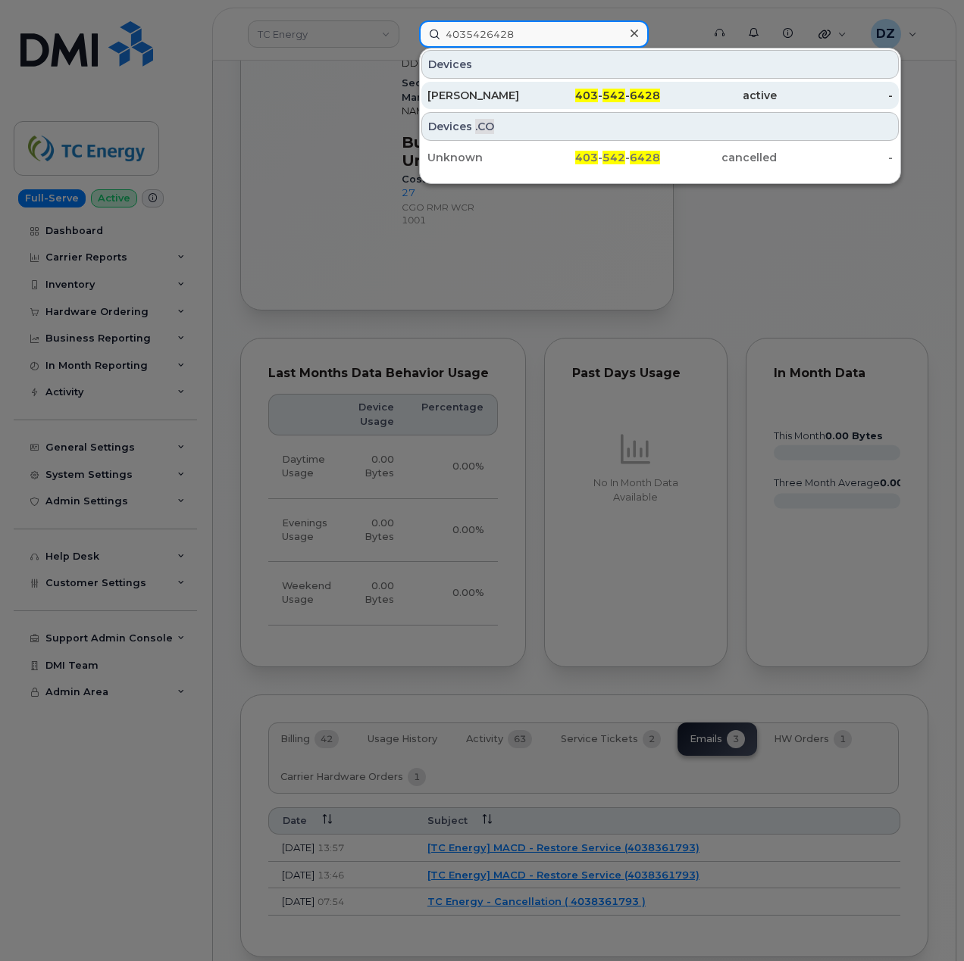
type input "4035426428"
click at [530, 89] on div "Anthony Turra" at bounding box center [485, 95] width 117 height 15
